Goal: Task Accomplishment & Management: Complete application form

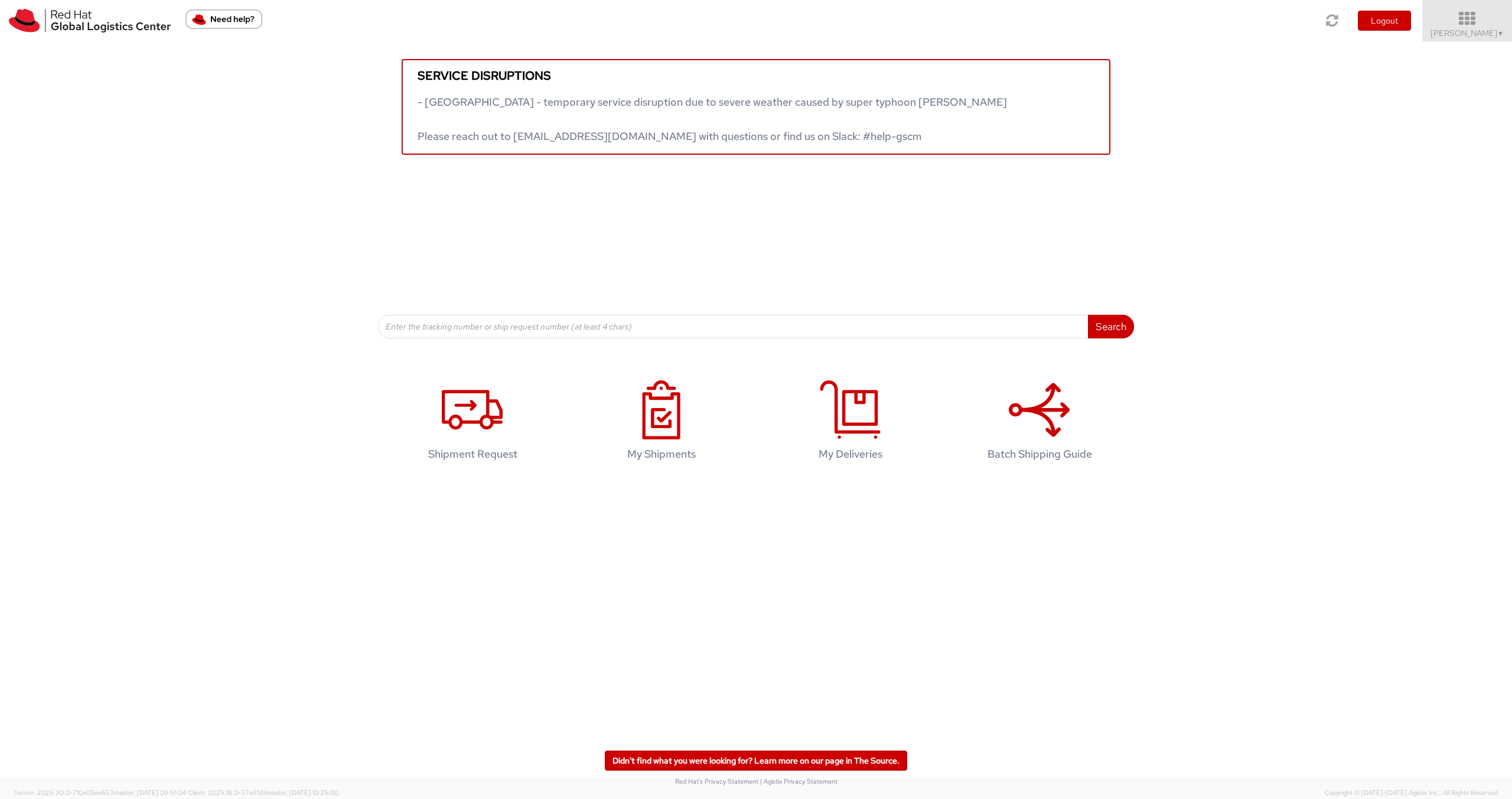
click at [1470, 20] on icon at bounding box center [1468, 19] width 104 height 16
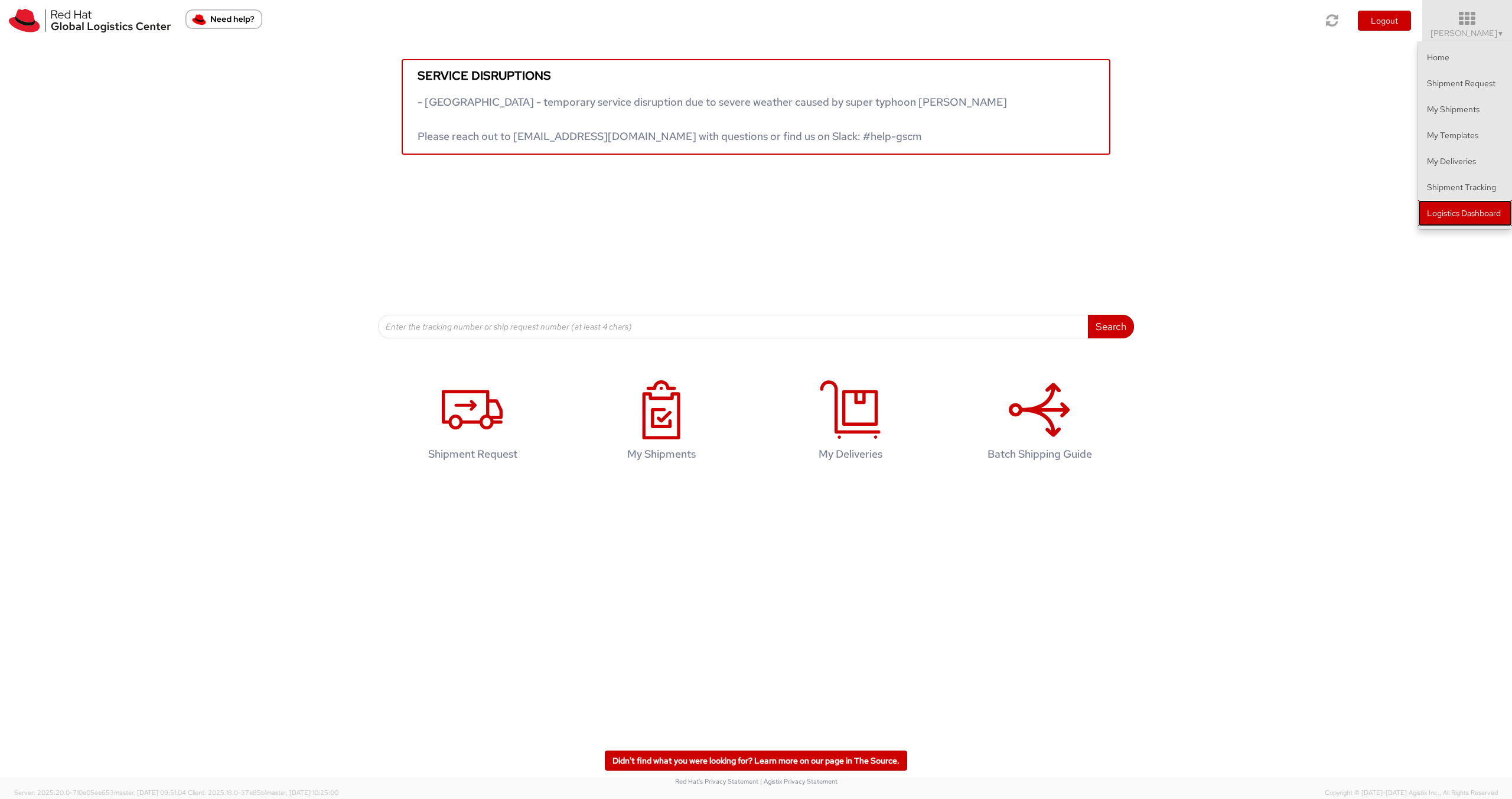
click at [1501, 222] on link "Logistics Dashboard" at bounding box center [1465, 213] width 94 height 26
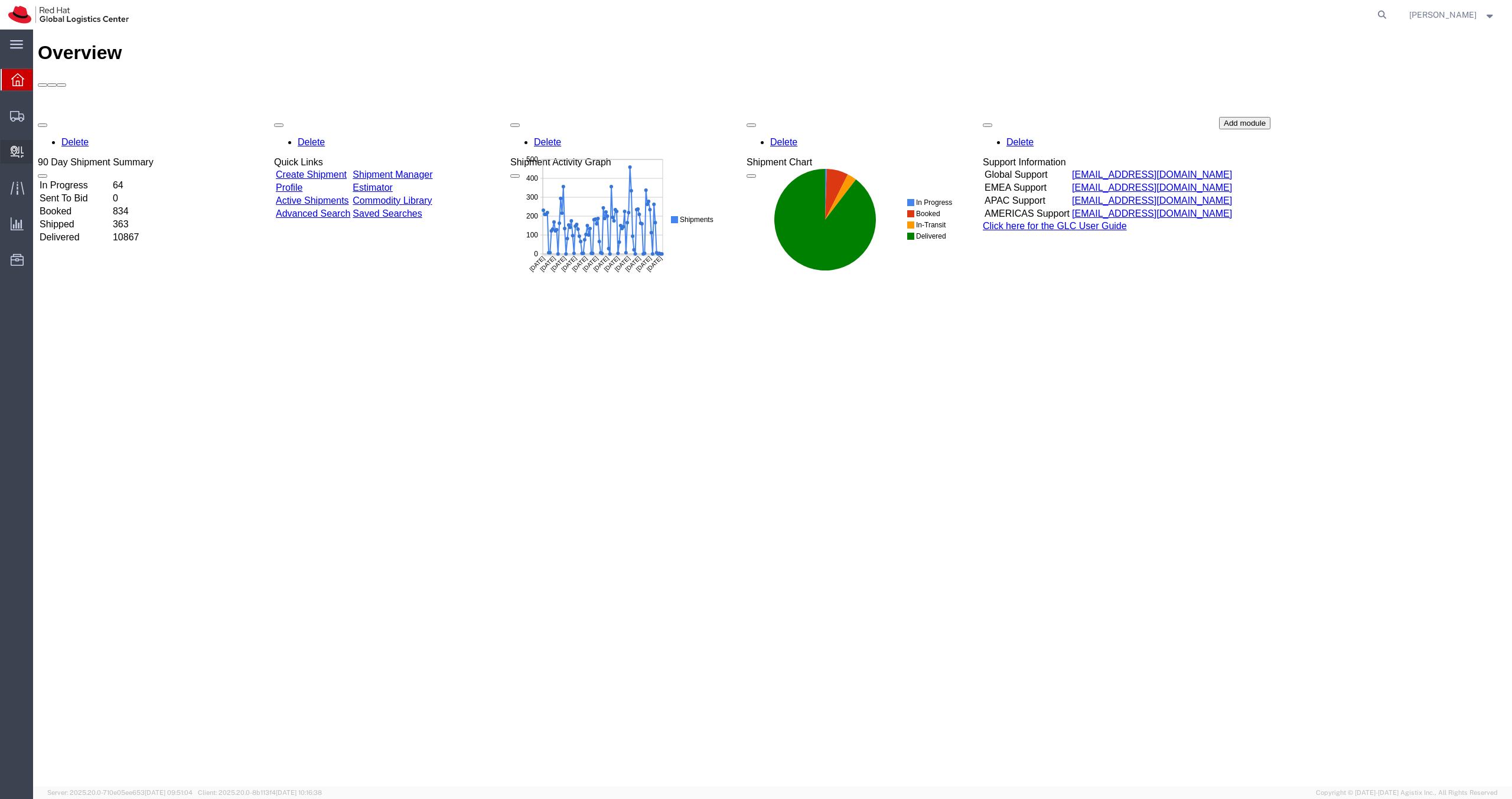
click at [0, 0] on span "Create Delivery" at bounding box center [0, 0] width 0 height 0
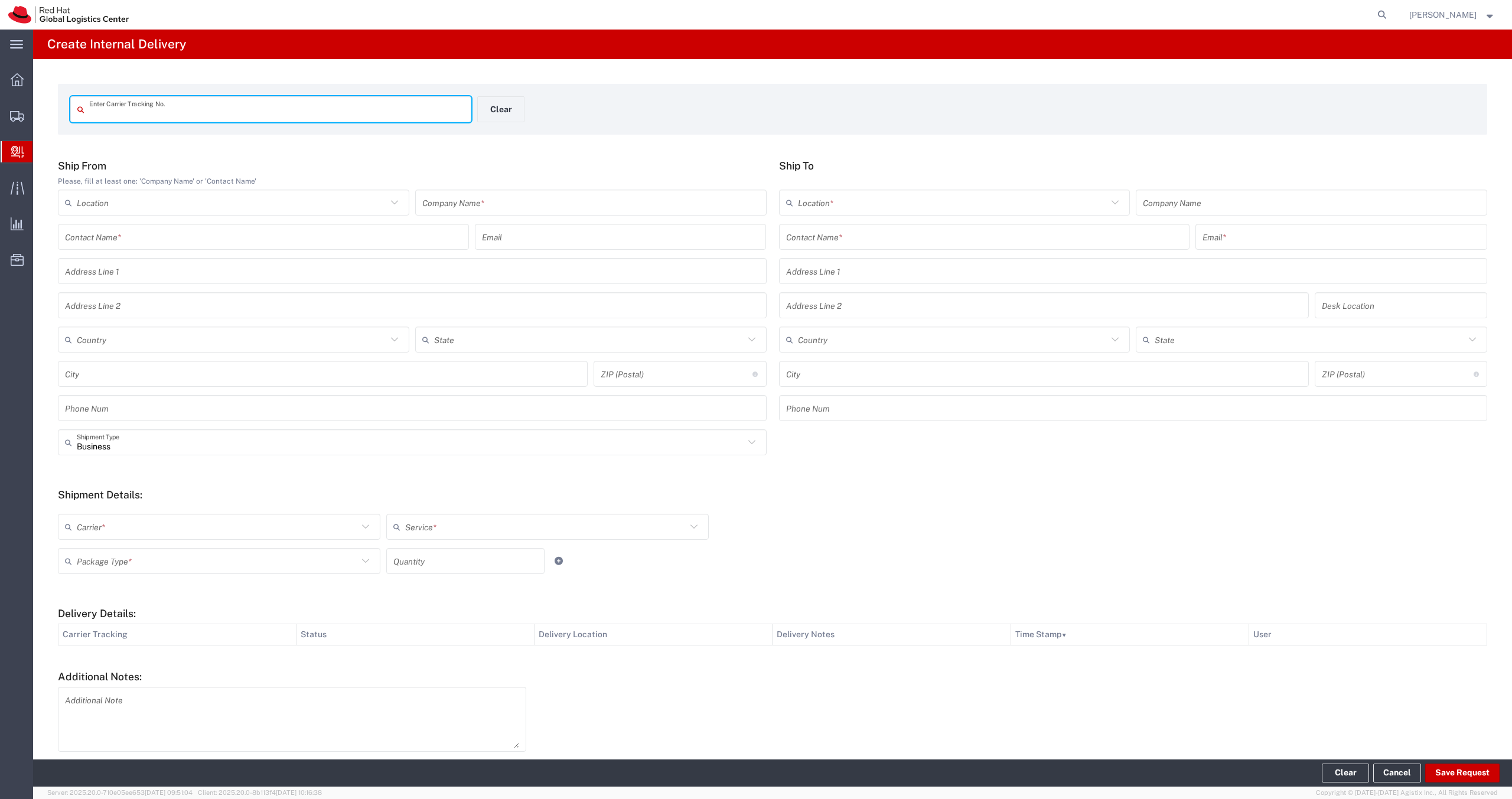
click at [177, 105] on input "text" at bounding box center [277, 110] width 375 height 20
type input "393781922486"
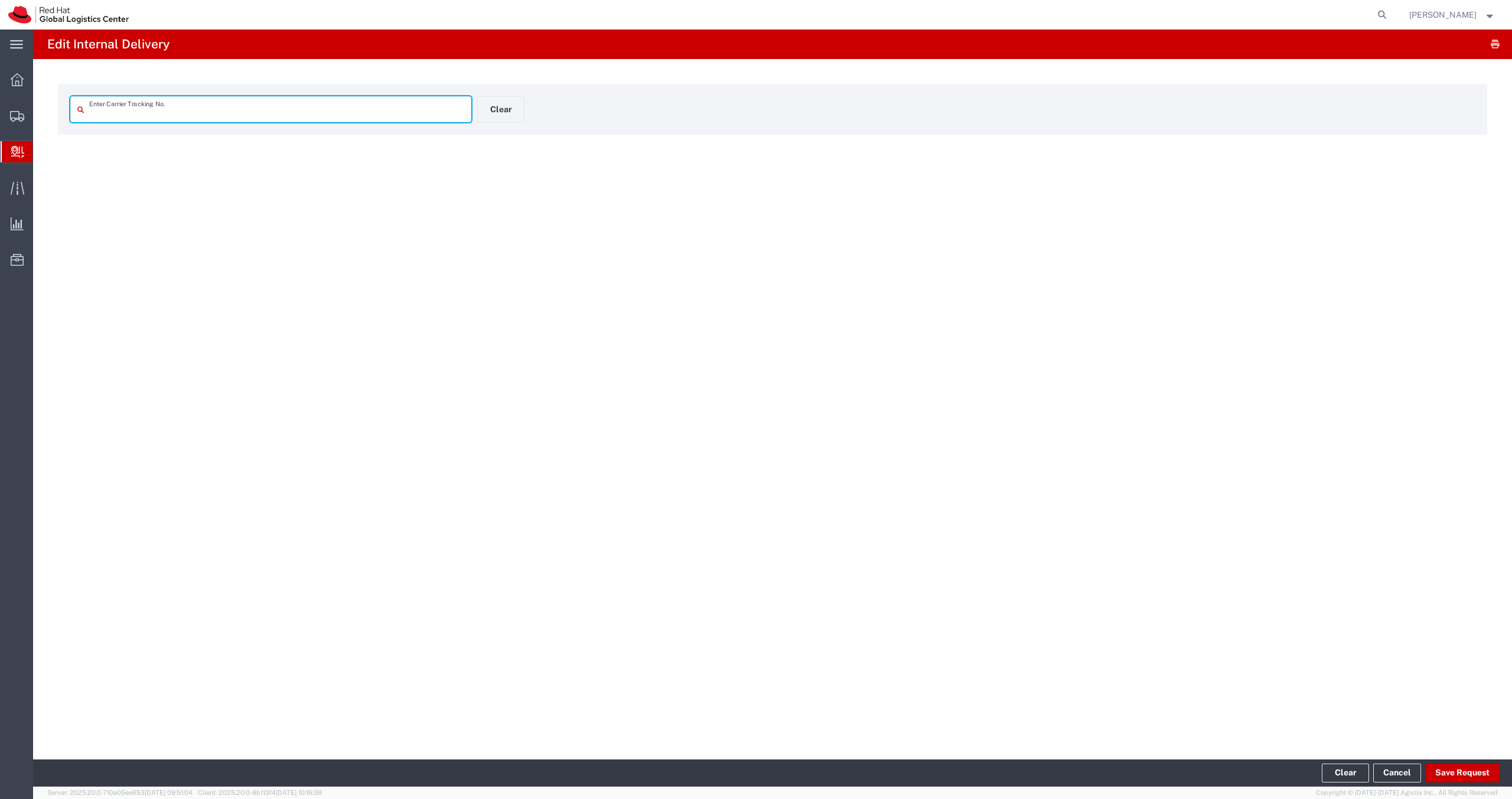
type input "393781922486"
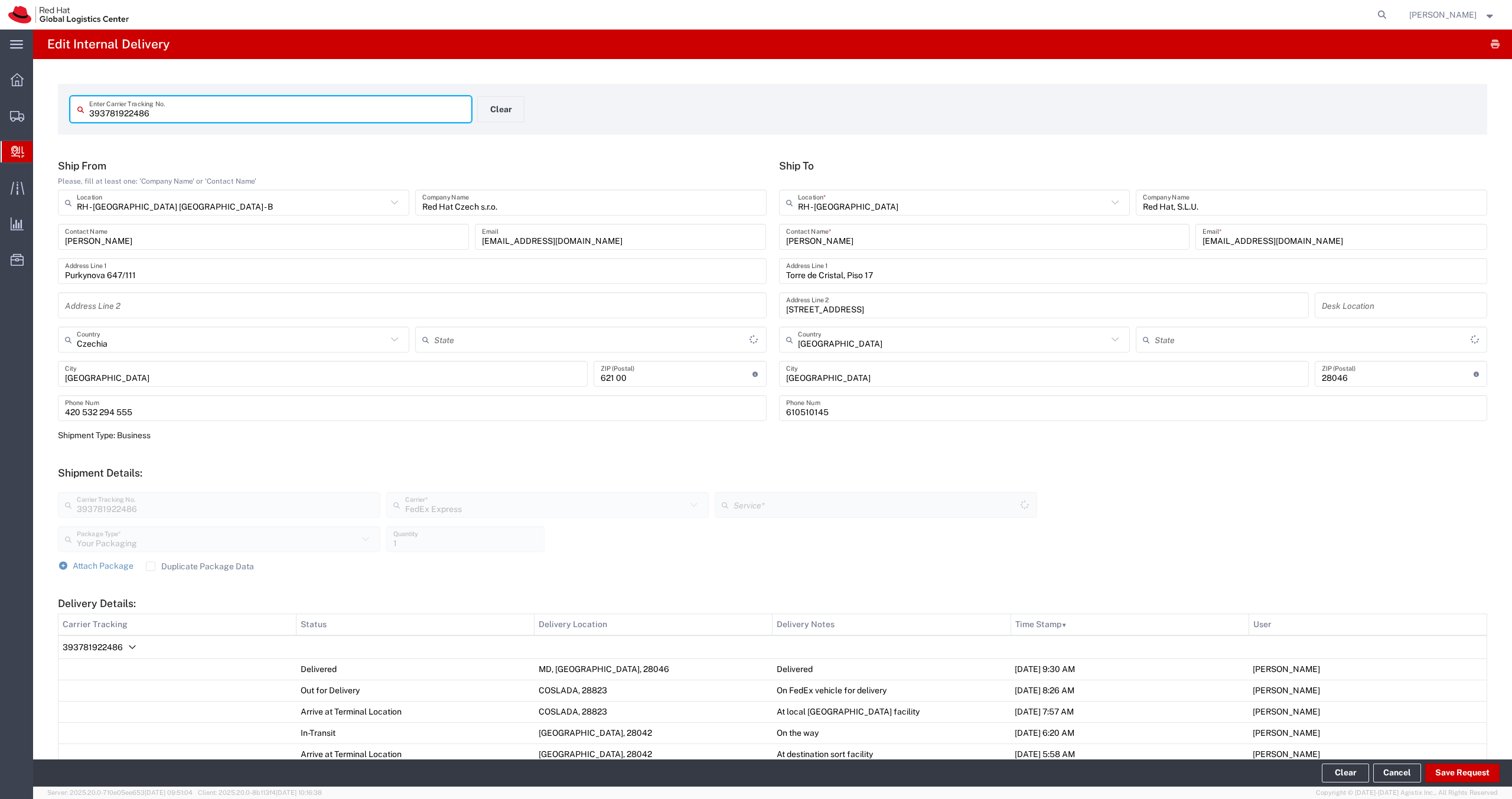
type input "International Priority EOD"
drag, startPoint x: 1457, startPoint y: 779, endPoint x: 1453, endPoint y: 774, distance: 6.4
click at [1457, 778] on button "Save Request" at bounding box center [1462, 773] width 74 height 19
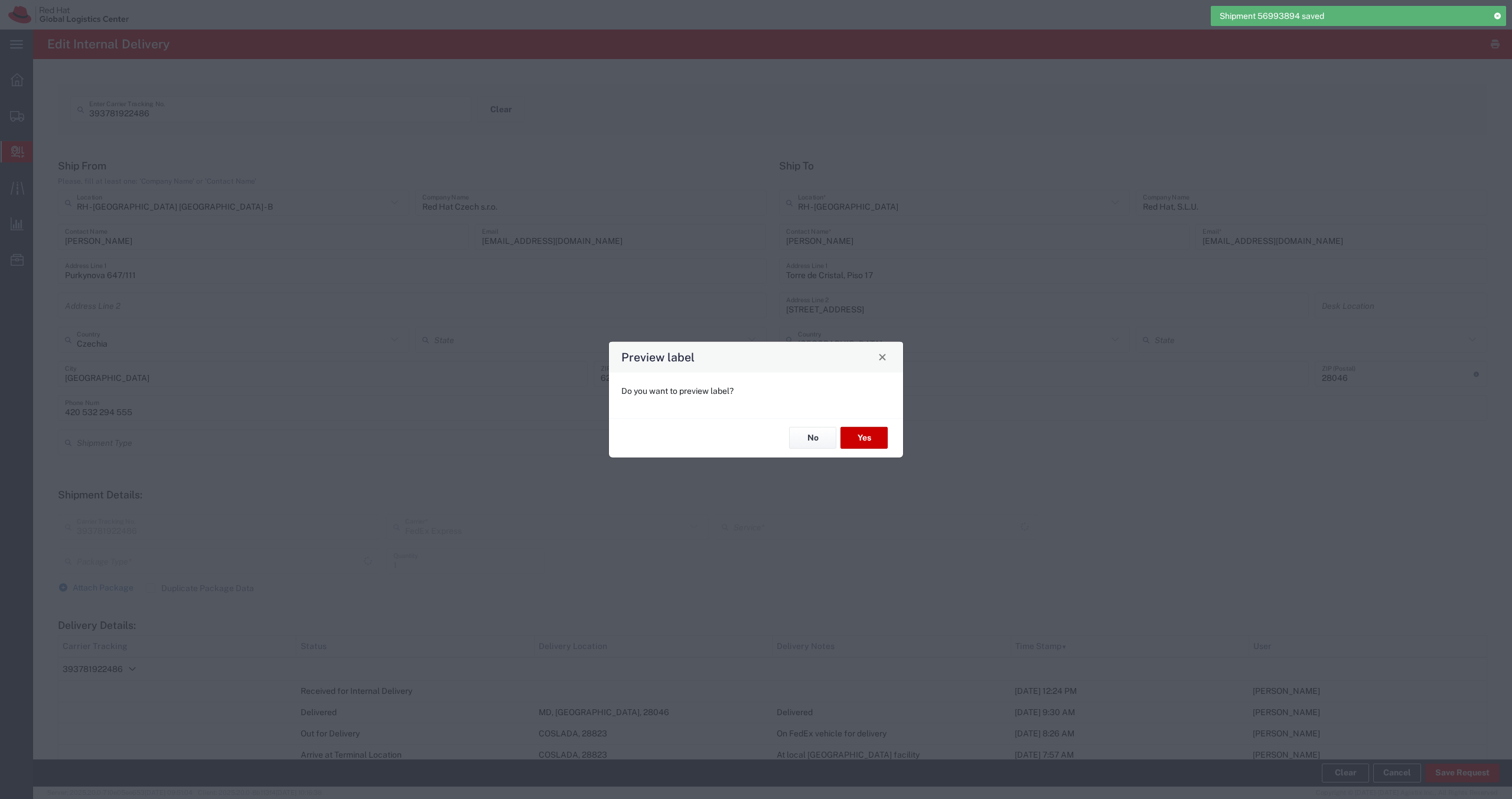
type input "Your Packaging"
type input "International Priority EOD"
click at [815, 441] on button "No" at bounding box center [812, 438] width 47 height 22
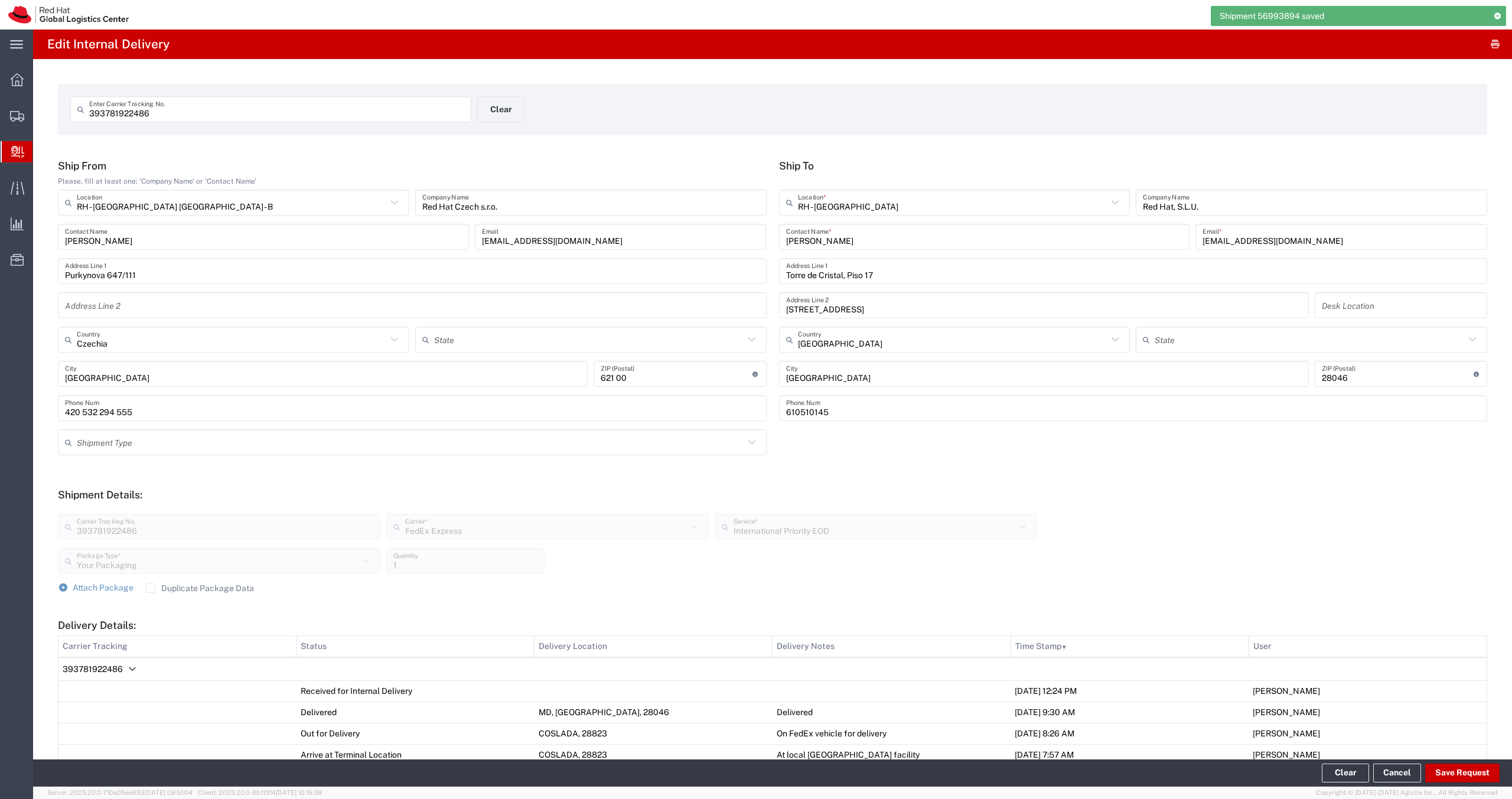
scroll to position [425, 0]
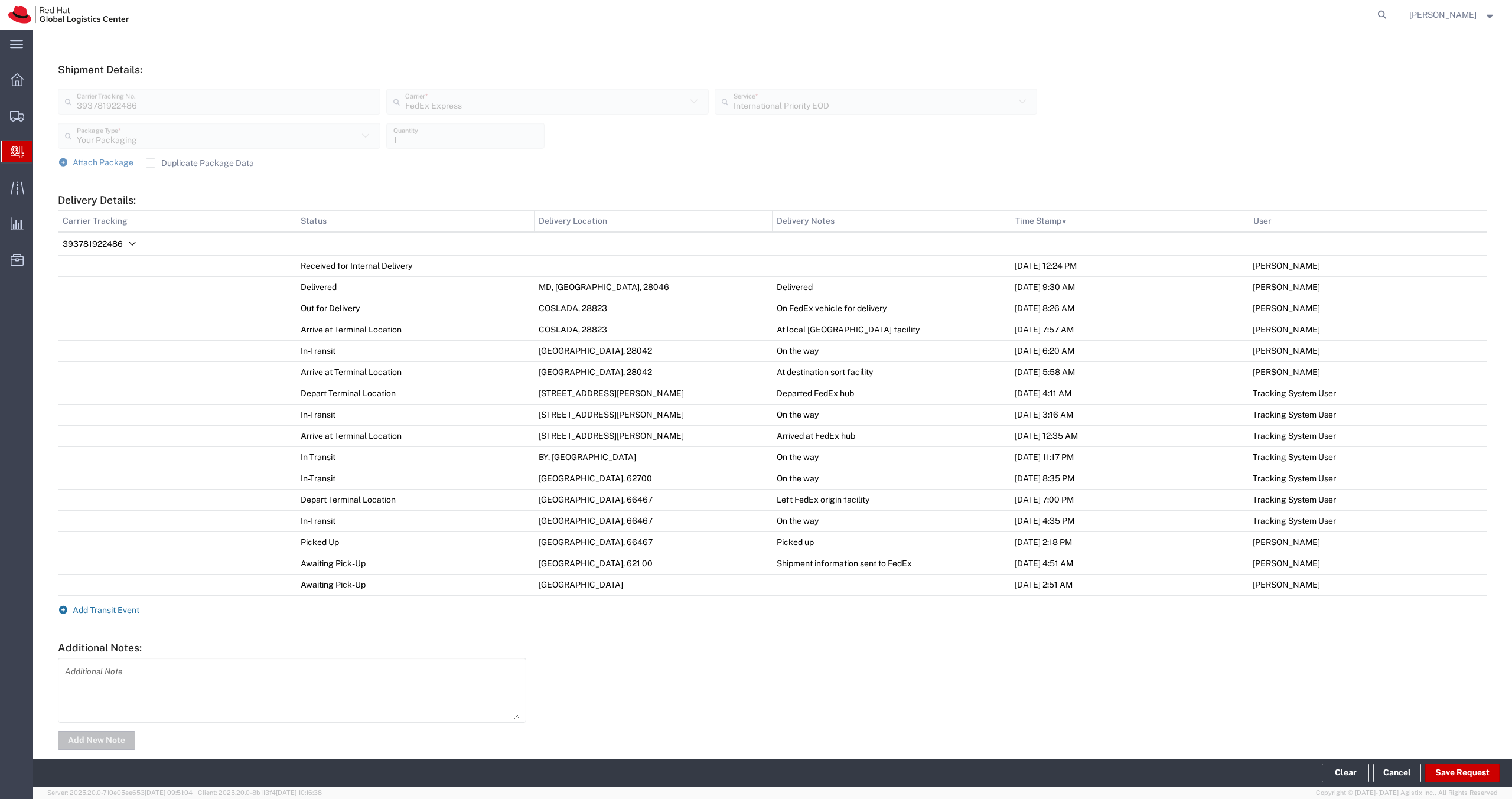
click at [102, 604] on form "Ship From Please, fill at least one: 'Company Name' or 'Contact Name' RH - [GEO…" at bounding box center [773, 243] width 1430 height 1018
click at [107, 614] on span "Add Transit Event" at bounding box center [106, 610] width 67 height 10
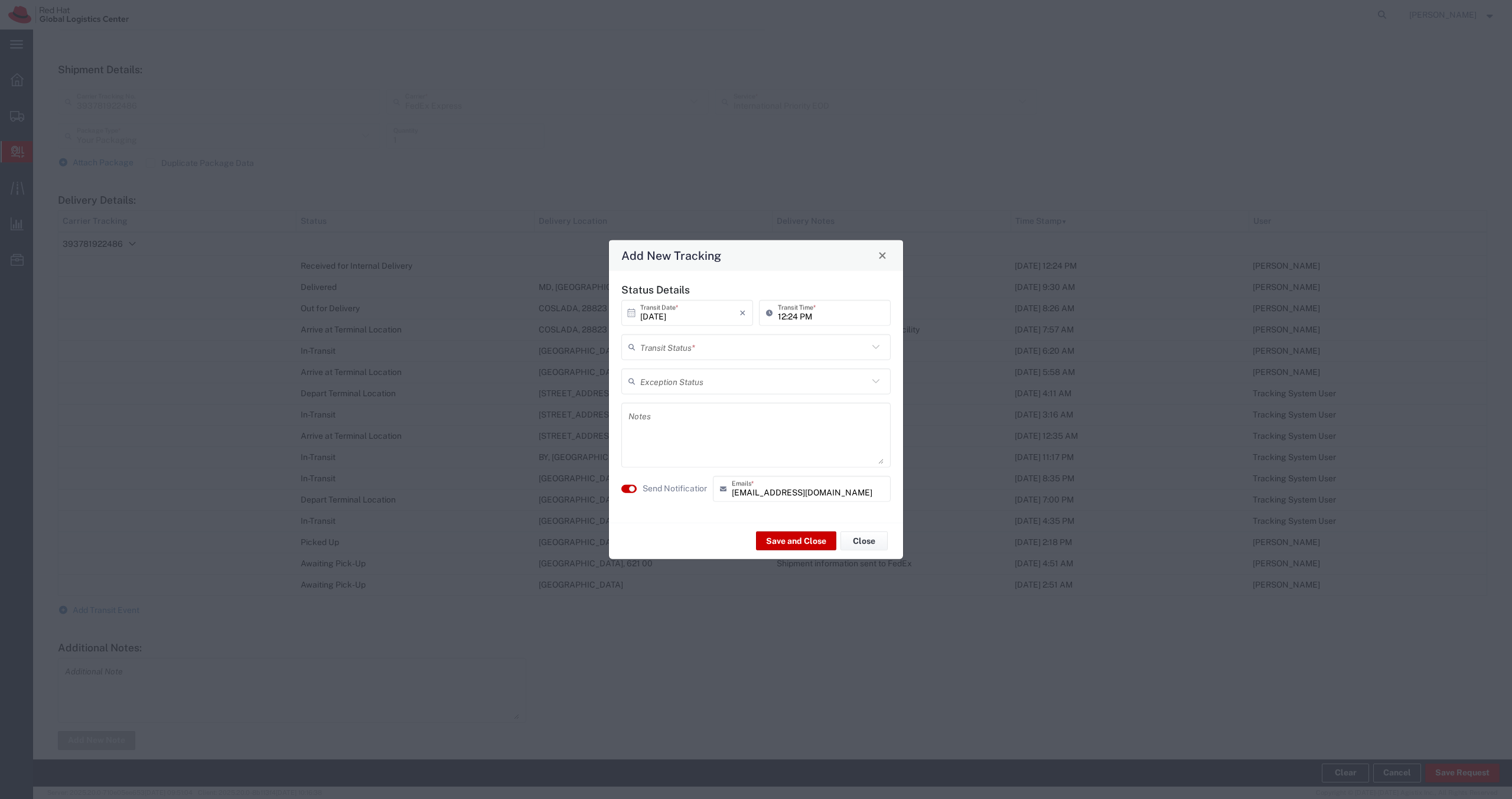
click at [731, 343] on input "text" at bounding box center [754, 347] width 228 height 20
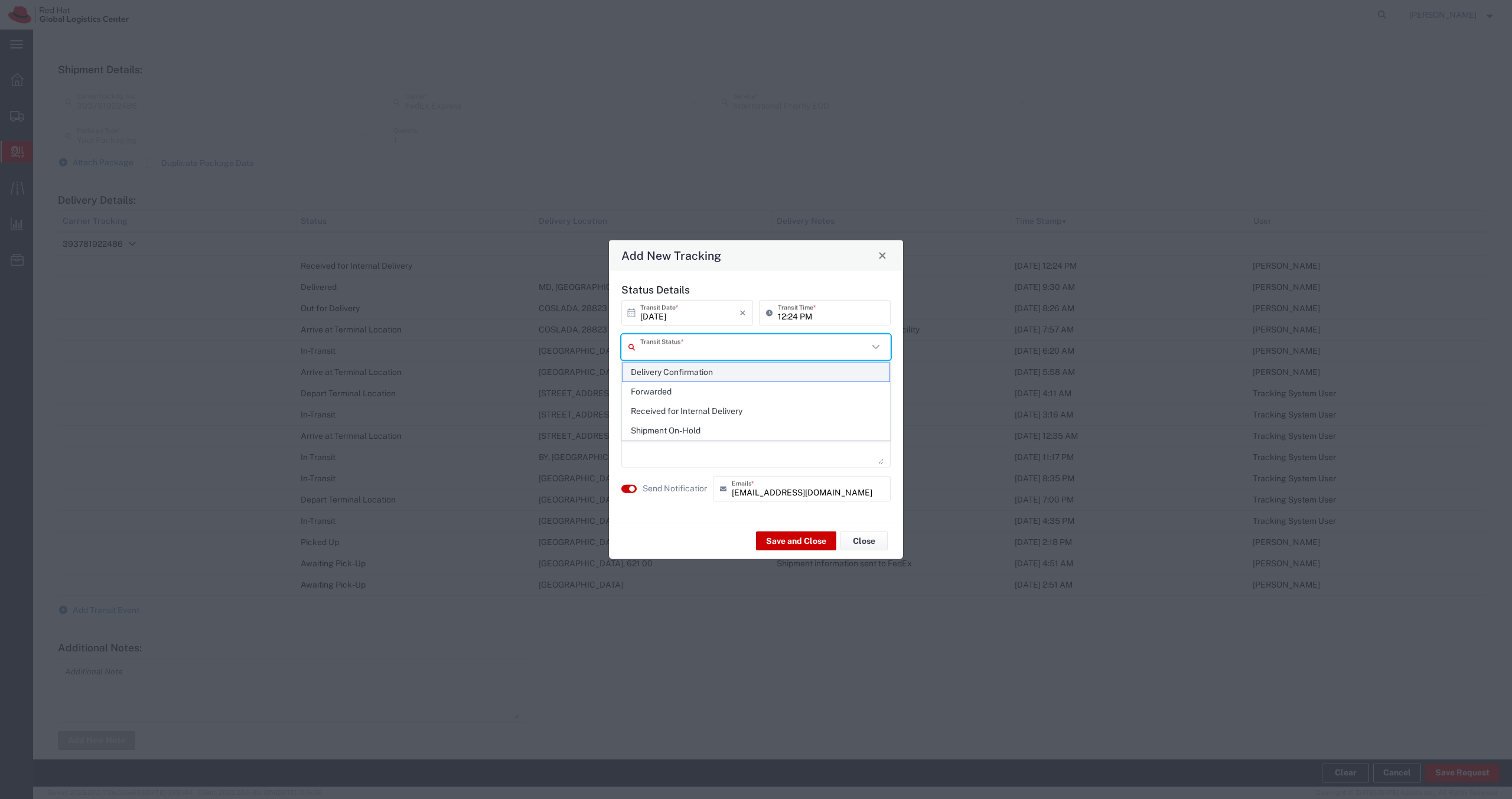
click at [737, 375] on span "Delivery Confirmation" at bounding box center [756, 372] width 267 height 18
type input "Delivery Confirmation"
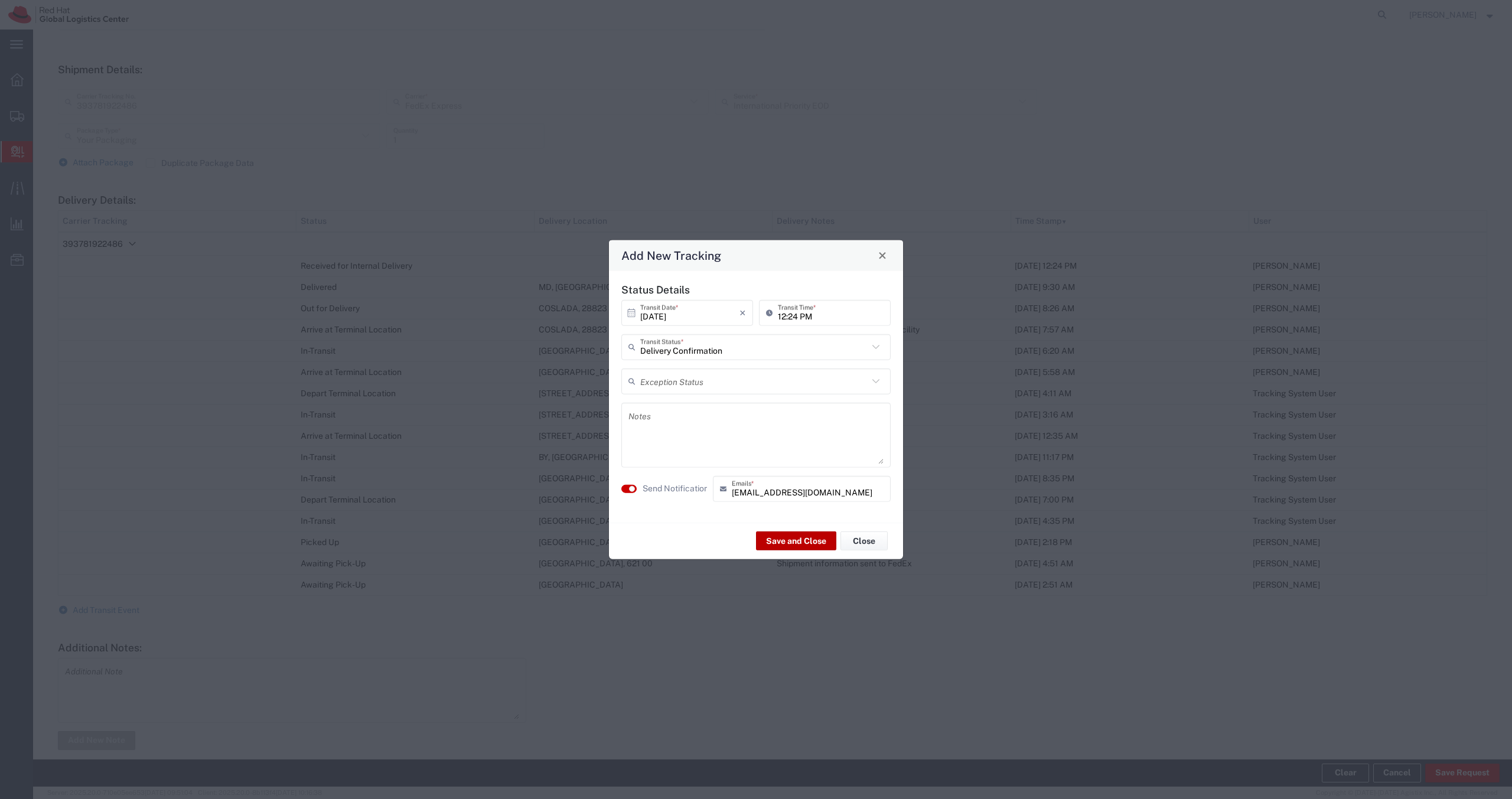
click at [784, 542] on button "Save and Close" at bounding box center [797, 541] width 80 height 19
